Goal: Task Accomplishment & Management: Manage account settings

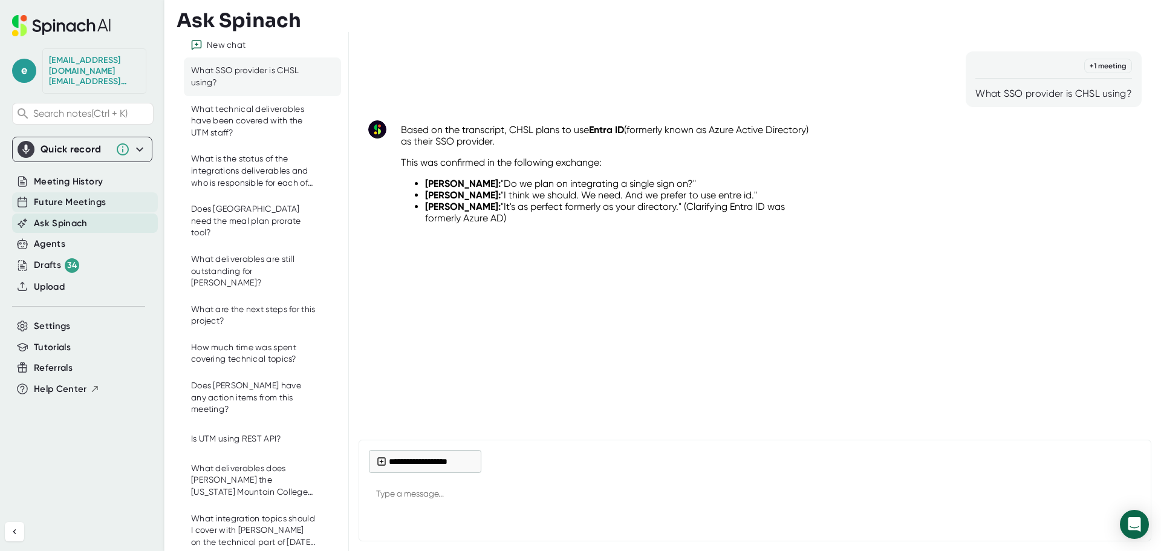
click at [64, 195] on span "Future Meetings" at bounding box center [70, 202] width 72 height 14
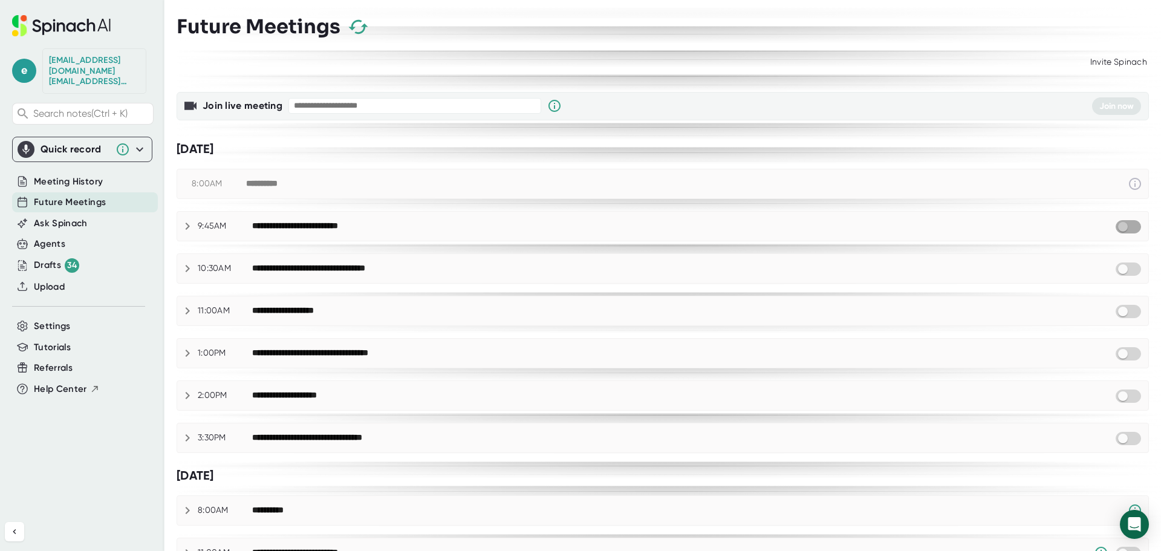
click at [1114, 226] on input "checkbox" at bounding box center [1123, 226] width 34 height 11
click at [1116, 355] on input "checkbox" at bounding box center [1123, 353] width 34 height 11
click at [1115, 435] on input "checkbox" at bounding box center [1123, 438] width 34 height 11
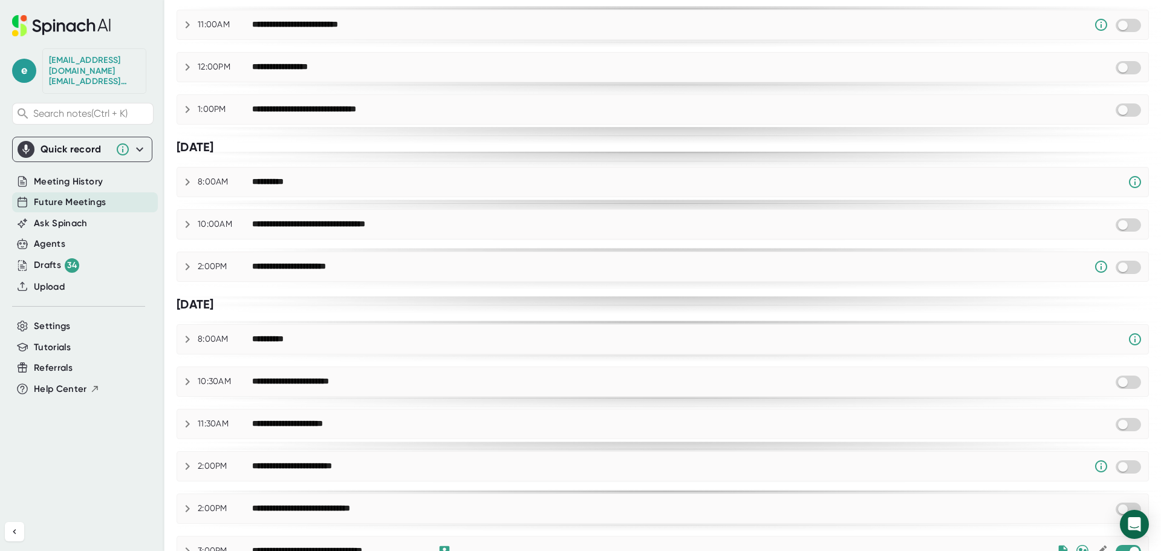
scroll to position [588, 0]
